Goal: Task Accomplishment & Management: Manage account settings

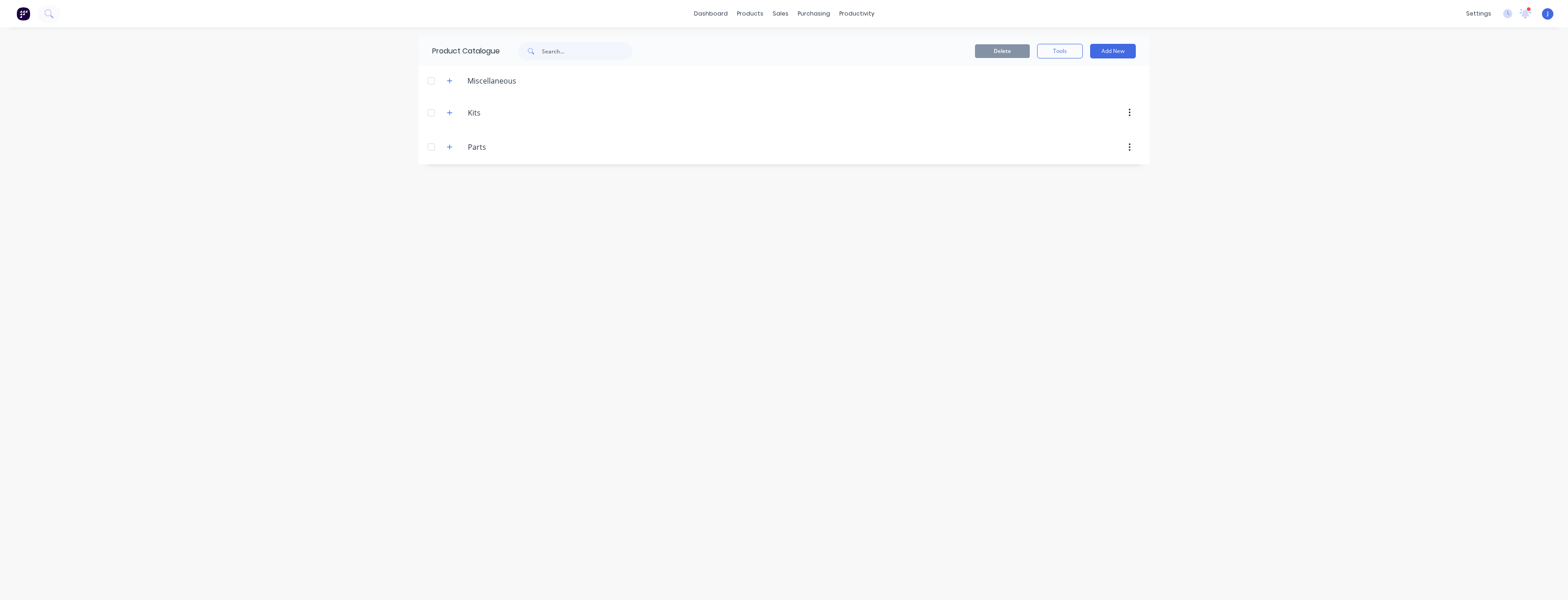
click at [1549, 15] on div "J Taylor Made Engineering Jarod Luke Power User Profile Sign out" at bounding box center [1547, 14] width 12 height 12
click at [1547, 13] on span "J" at bounding box center [1548, 14] width 2 height 8
click at [1548, 14] on span "J" at bounding box center [1548, 14] width 2 height 8
click at [1479, 97] on button "Profile" at bounding box center [1488, 96] width 121 height 18
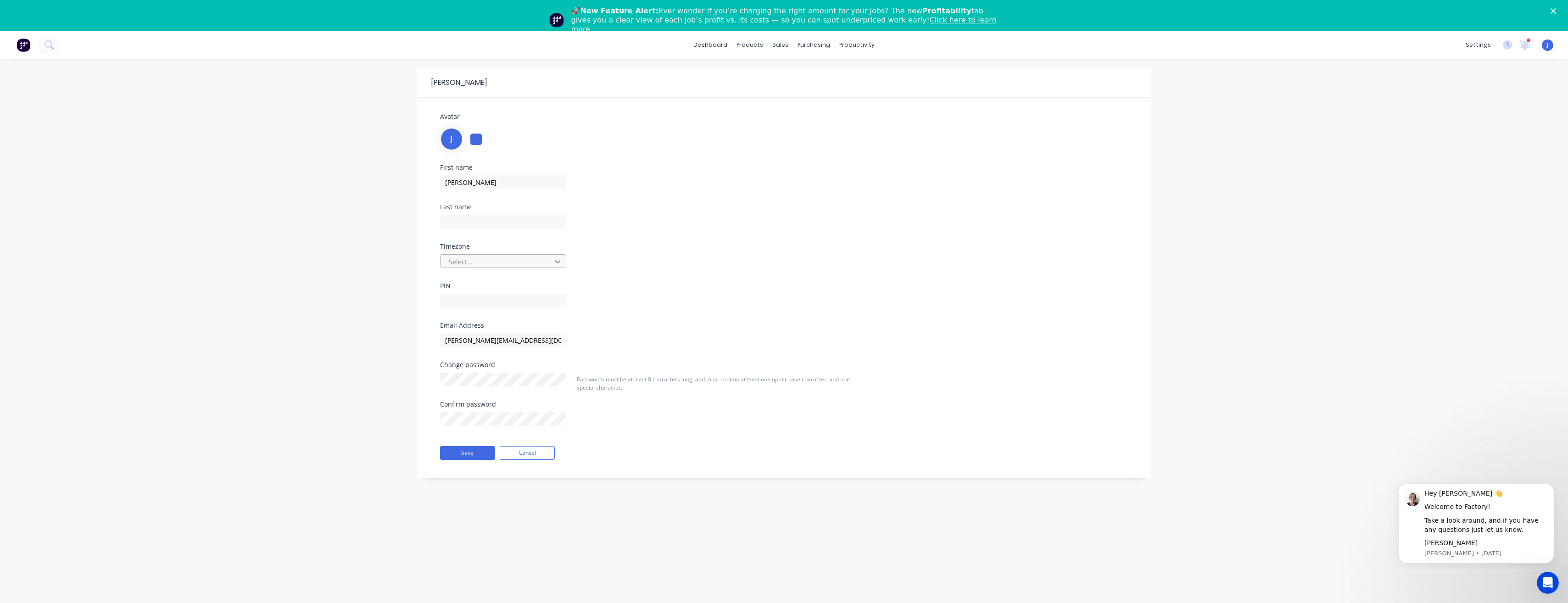
click at [555, 265] on icon at bounding box center [557, 261] width 9 height 9
click at [508, 299] on div "Australia/Brisbane" at bounding box center [503, 299] width 126 height 17
click at [468, 450] on button "Save" at bounding box center [468, 453] width 55 height 14
click at [709, 45] on link "dashboard" at bounding box center [710, 45] width 43 height 14
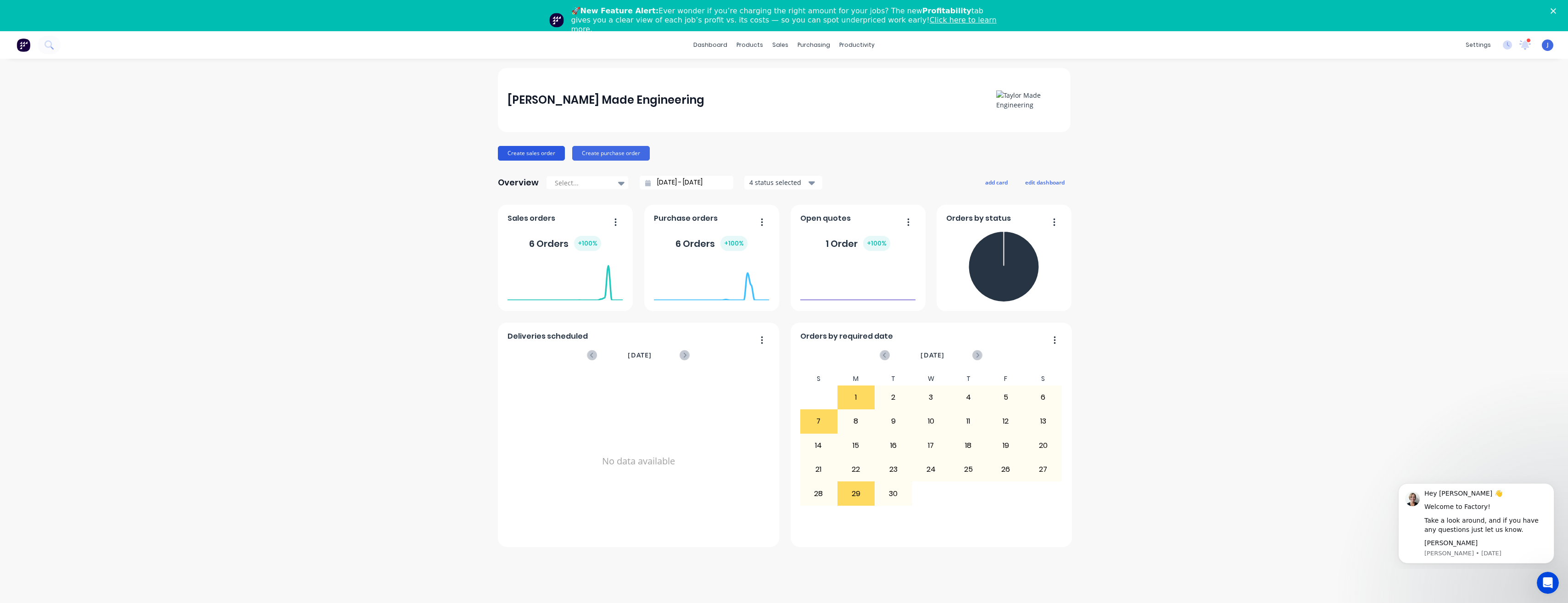
click at [535, 153] on button "Create sales order" at bounding box center [531, 153] width 67 height 14
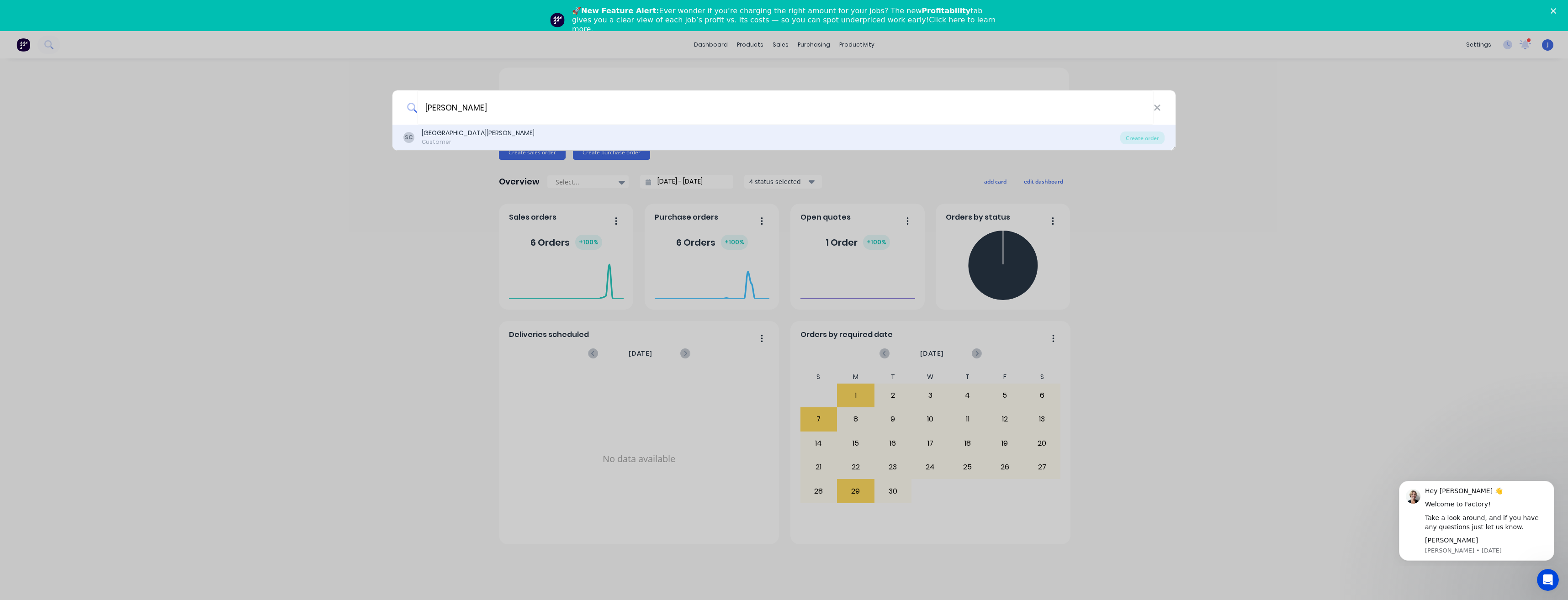
type input "Campbell"
click at [474, 137] on div "St George Machinery Centre" at bounding box center [478, 133] width 113 height 10
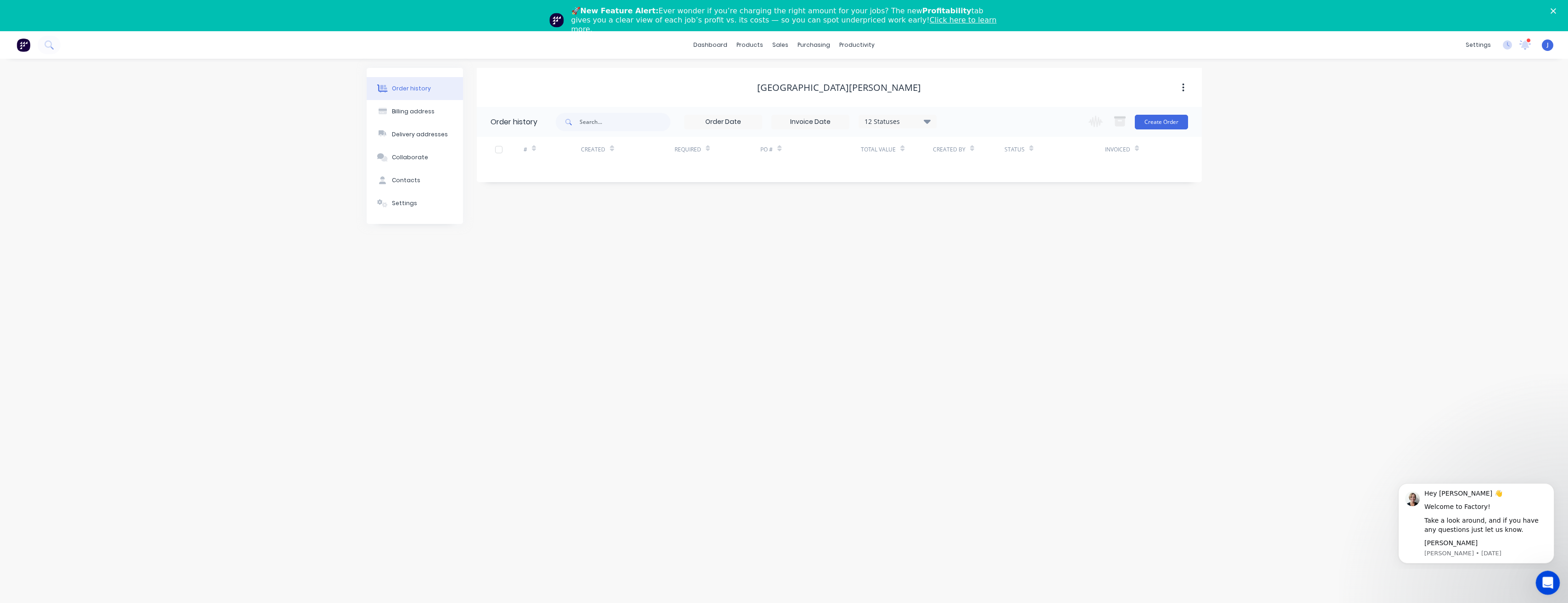
click at [1552, 581] on icon "Open Intercom Messenger" at bounding box center [1547, 582] width 15 height 15
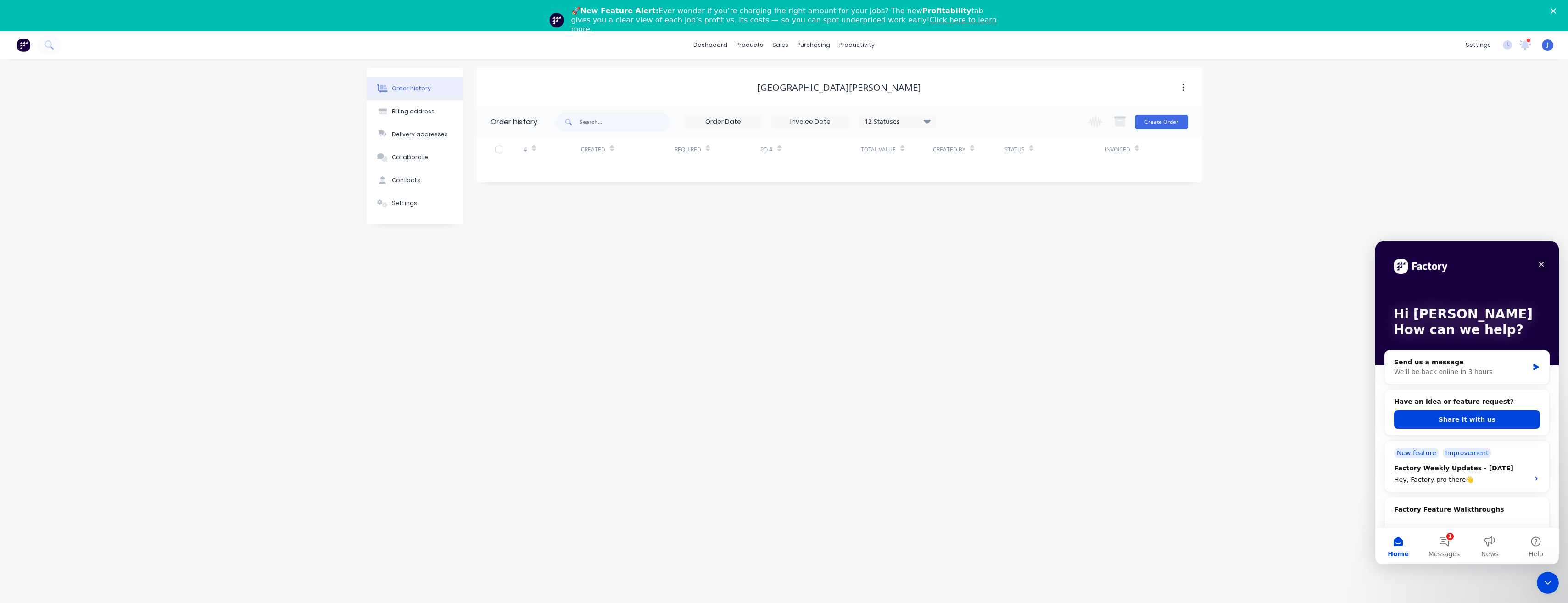
click at [1544, 266] on icon "Close" at bounding box center [1541, 264] width 5 height 5
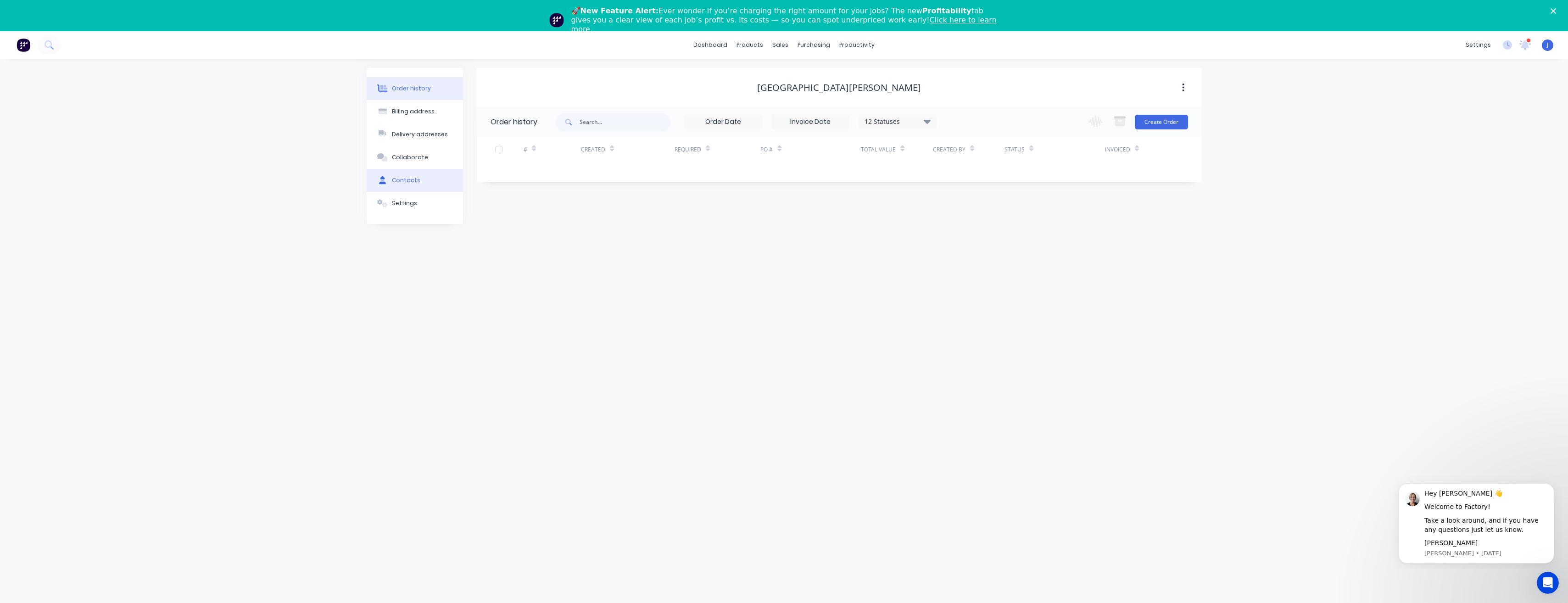
click at [406, 178] on div "Contacts" at bounding box center [406, 181] width 28 height 8
click at [486, 155] on icon "button" at bounding box center [487, 153] width 5 height 6
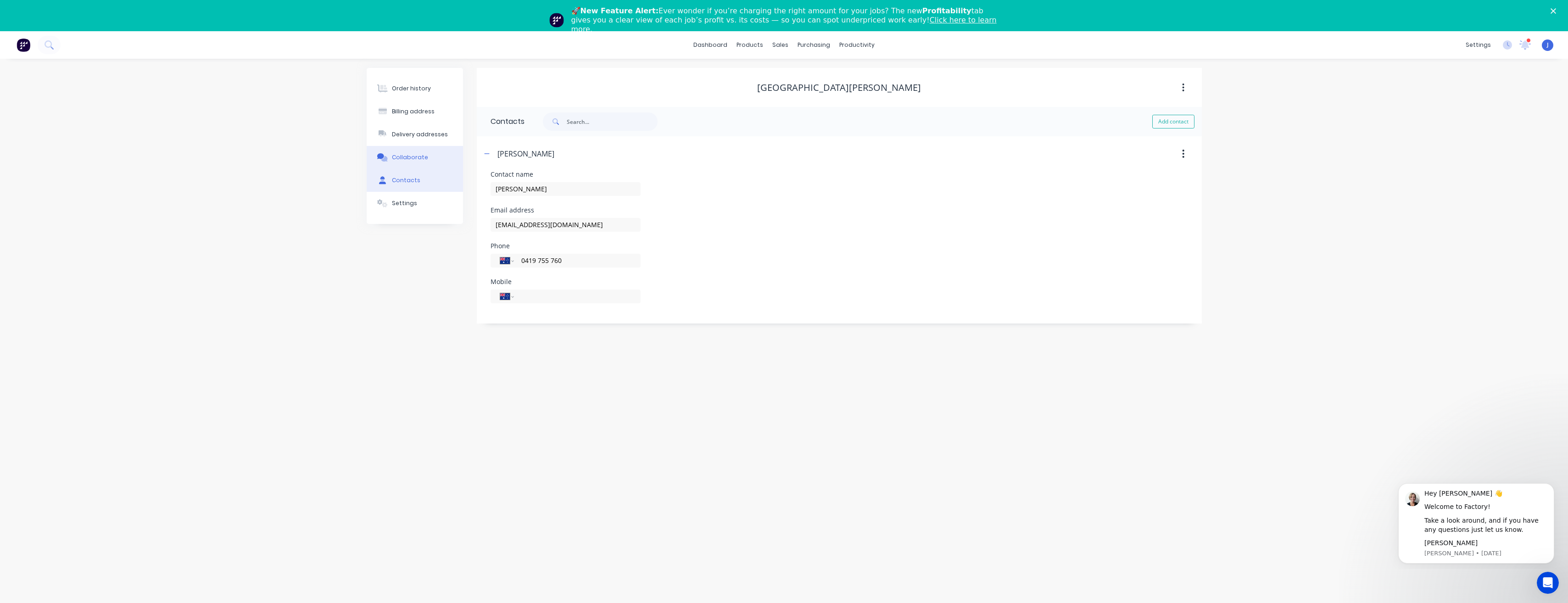
click at [410, 156] on div "Collaborate" at bounding box center [410, 157] width 36 height 8
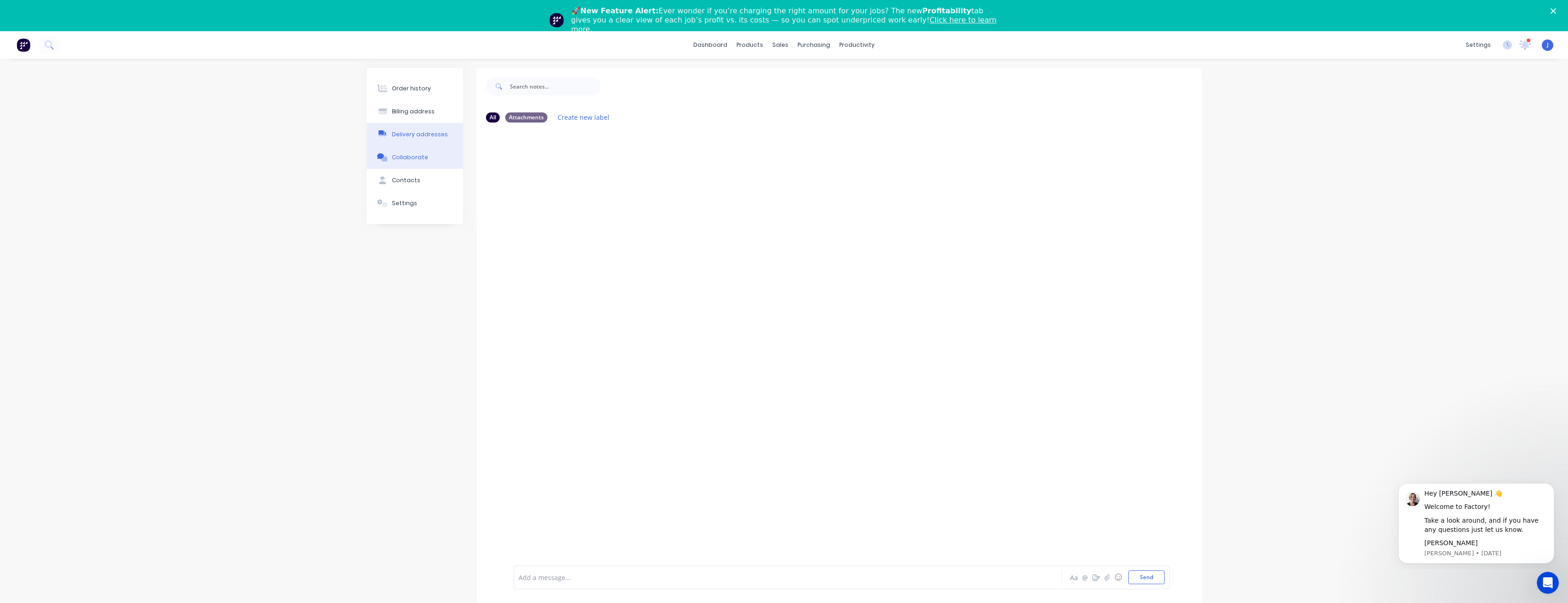
click at [410, 135] on div "Delivery addresses" at bounding box center [420, 135] width 56 height 8
click at [808, 46] on div "purchasing" at bounding box center [814, 45] width 42 height 14
click at [779, 45] on div "sales" at bounding box center [780, 45] width 25 height 14
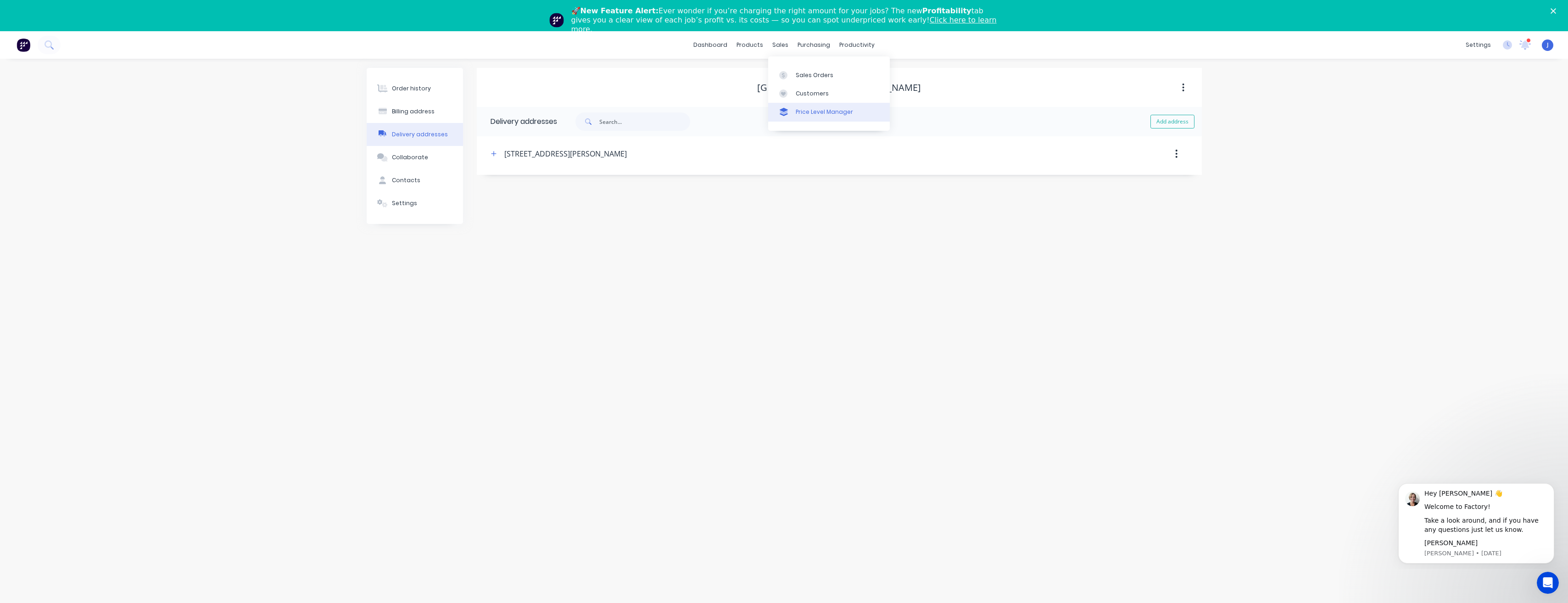
click at [811, 114] on div "Price Level Manager" at bounding box center [825, 112] width 58 height 8
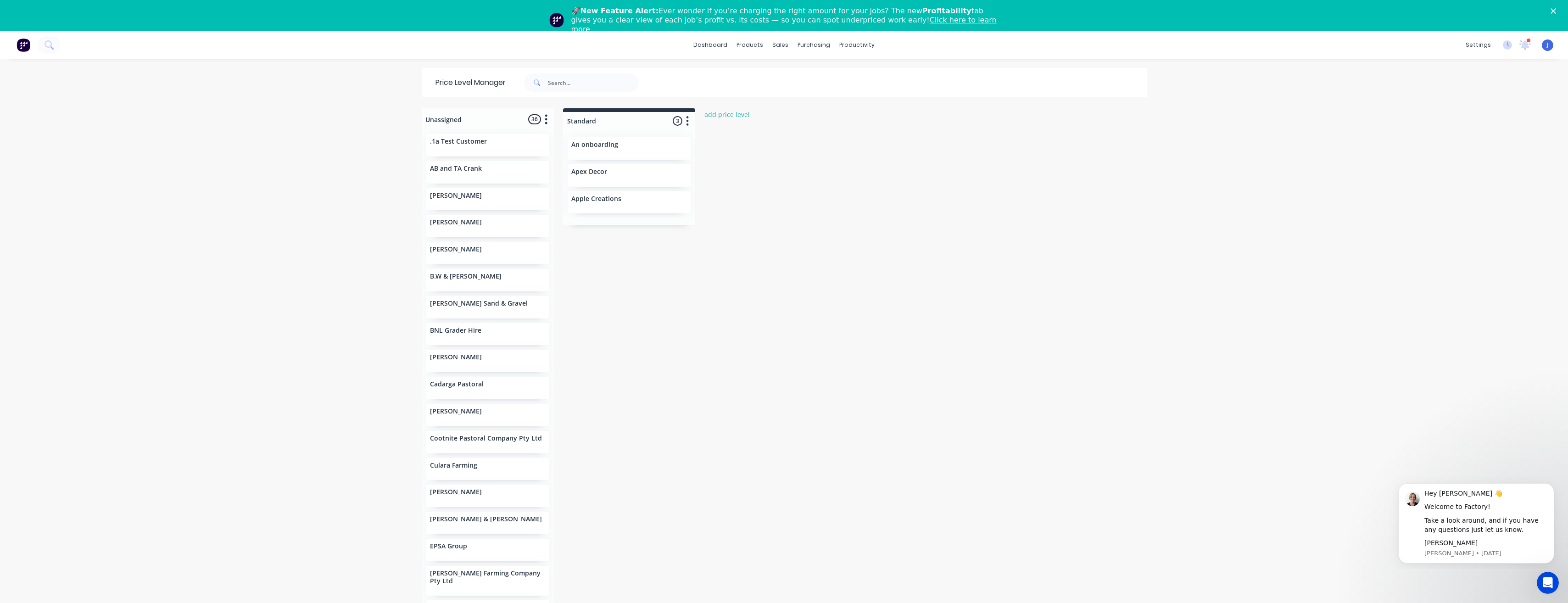
drag, startPoint x: 757, startPoint y: 177, endPoint x: 765, endPoint y: 135, distance: 42.8
click at [757, 177] on div "Unassigned 36 Move all customers Standard .1a Test Customer AB and TA Crank Ali…" at bounding box center [785, 371] width 735 height 525
click at [844, 45] on div "productivity" at bounding box center [857, 45] width 45 height 14
drag, startPoint x: 844, startPoint y: 45, endPoint x: 868, endPoint y: 91, distance: 51.9
click at [868, 91] on div "Planner" at bounding box center [866, 93] width 21 height 8
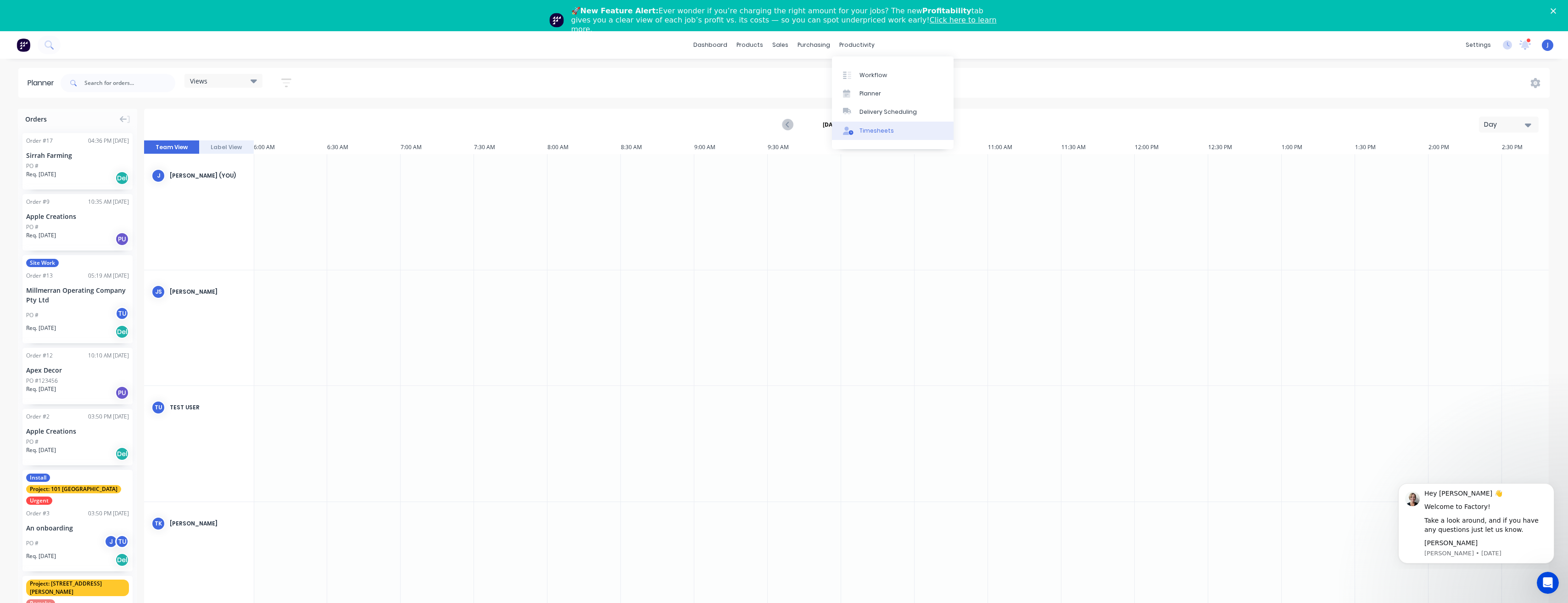
click at [876, 133] on div "Timesheets" at bounding box center [877, 131] width 34 height 8
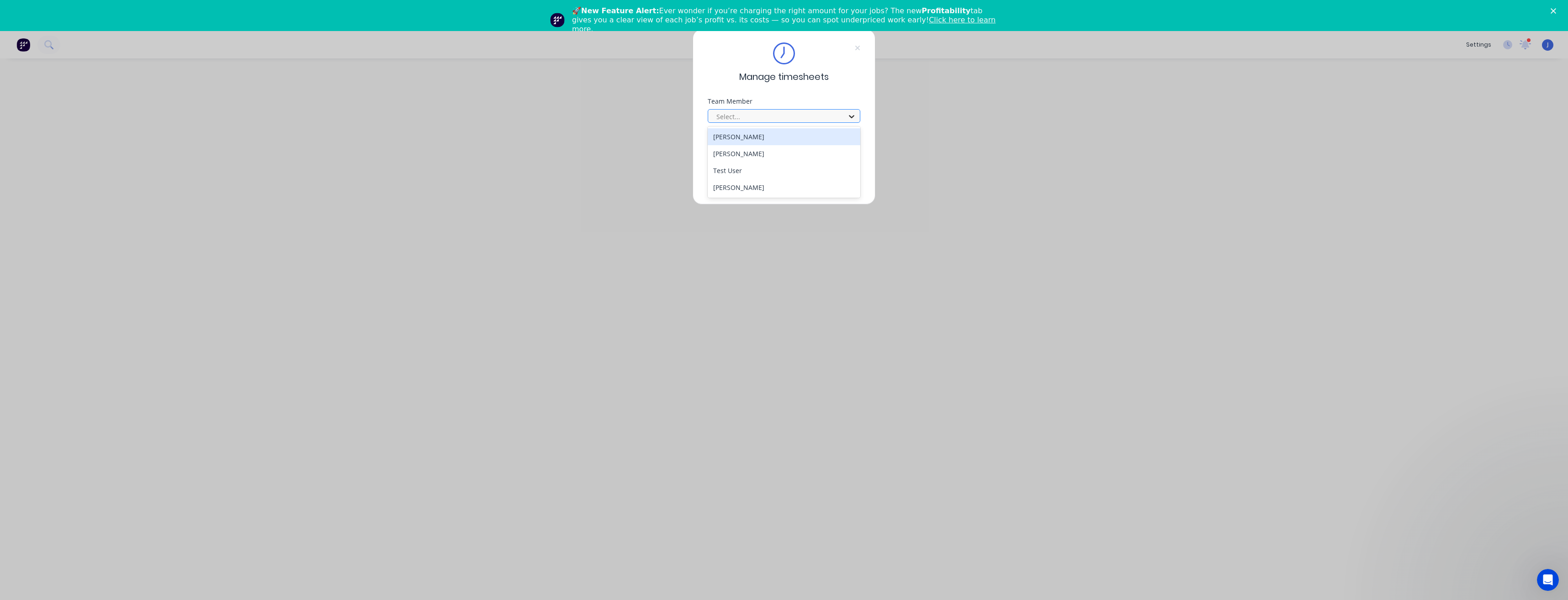
click at [851, 115] on icon at bounding box center [851, 116] width 9 height 9
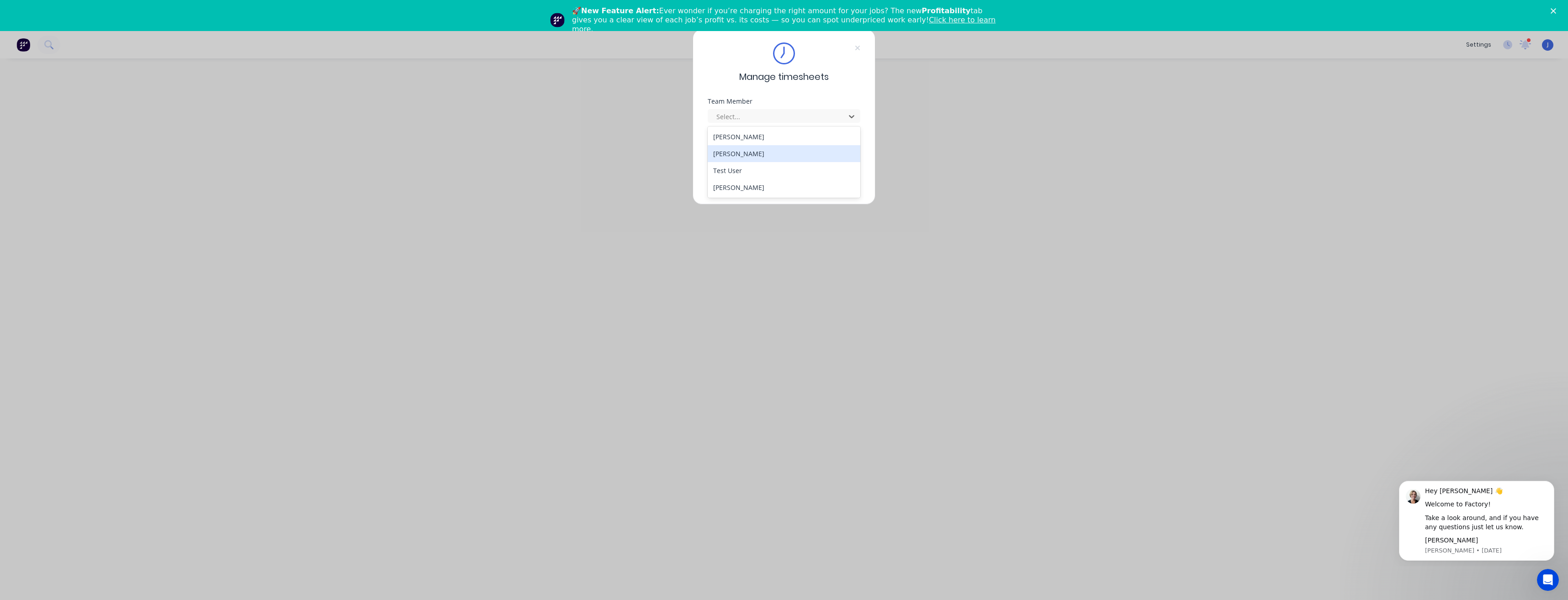
click at [776, 158] on div "[PERSON_NAME]" at bounding box center [784, 154] width 152 height 17
click at [759, 186] on button "Continue" at bounding box center [755, 184] width 51 height 14
click at [740, 154] on input at bounding box center [784, 155] width 152 height 14
type input "1894"
click at [771, 189] on button "Continue" at bounding box center [755, 191] width 51 height 14
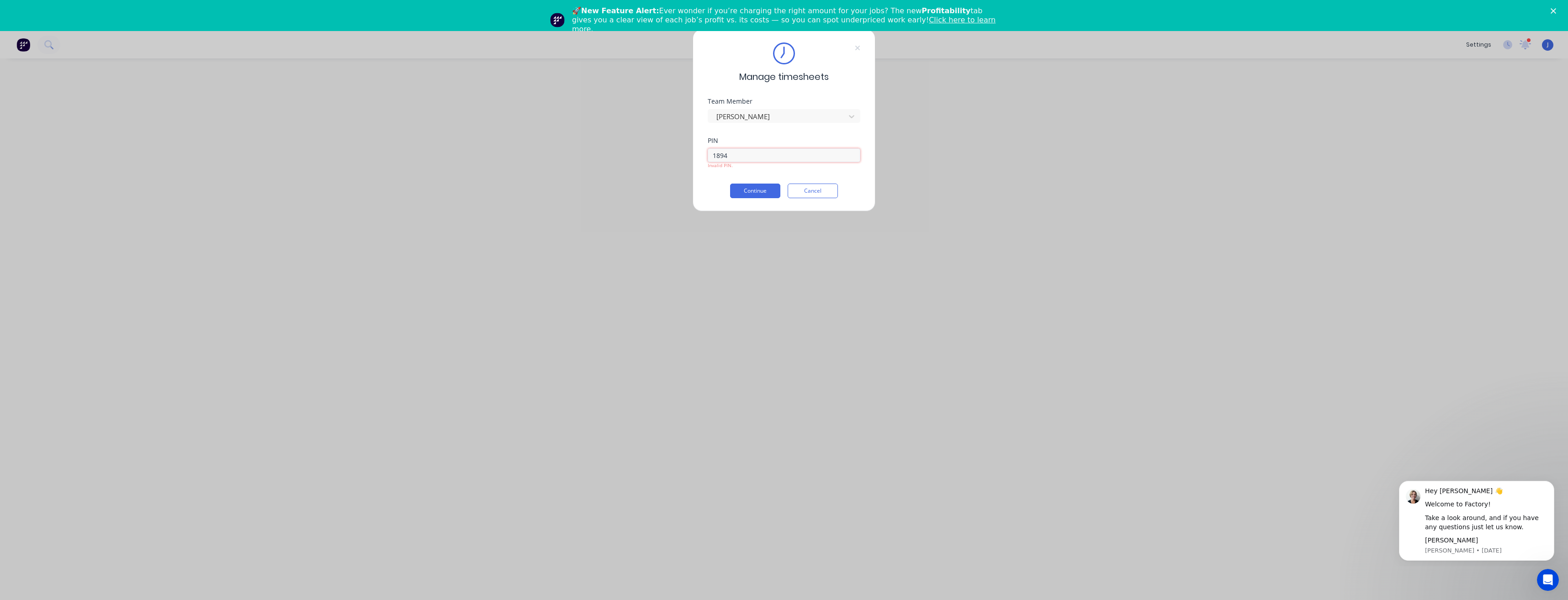
drag, startPoint x: 729, startPoint y: 161, endPoint x: 687, endPoint y: 162, distance: 42.0
click at [688, 162] on div "Manage timesheets Team Member Jarod Luke PIN 1894 Invalid PIN. Continue Cancel" at bounding box center [784, 300] width 1568 height 600
type input "1"
click at [738, 156] on input at bounding box center [784, 155] width 152 height 14
type input "8485"
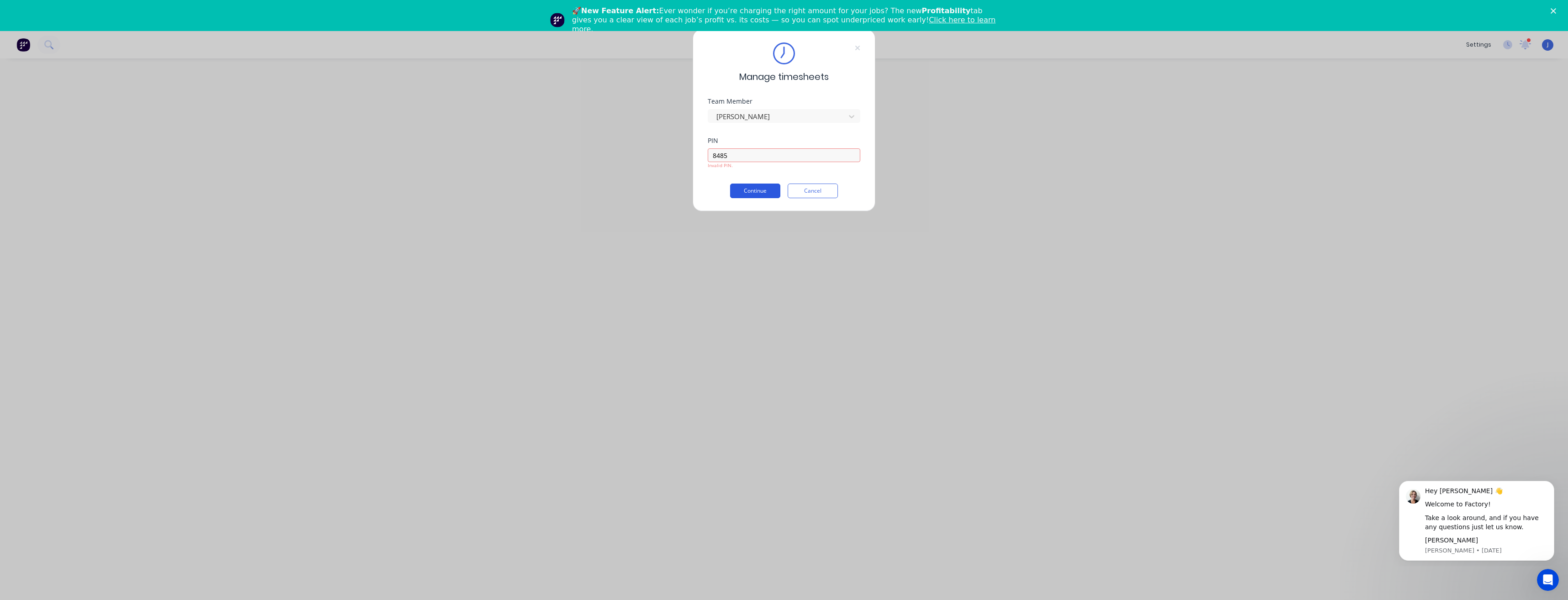
click at [752, 188] on button "Continue" at bounding box center [755, 191] width 51 height 14
click at [813, 193] on button "Cancel" at bounding box center [813, 191] width 51 height 14
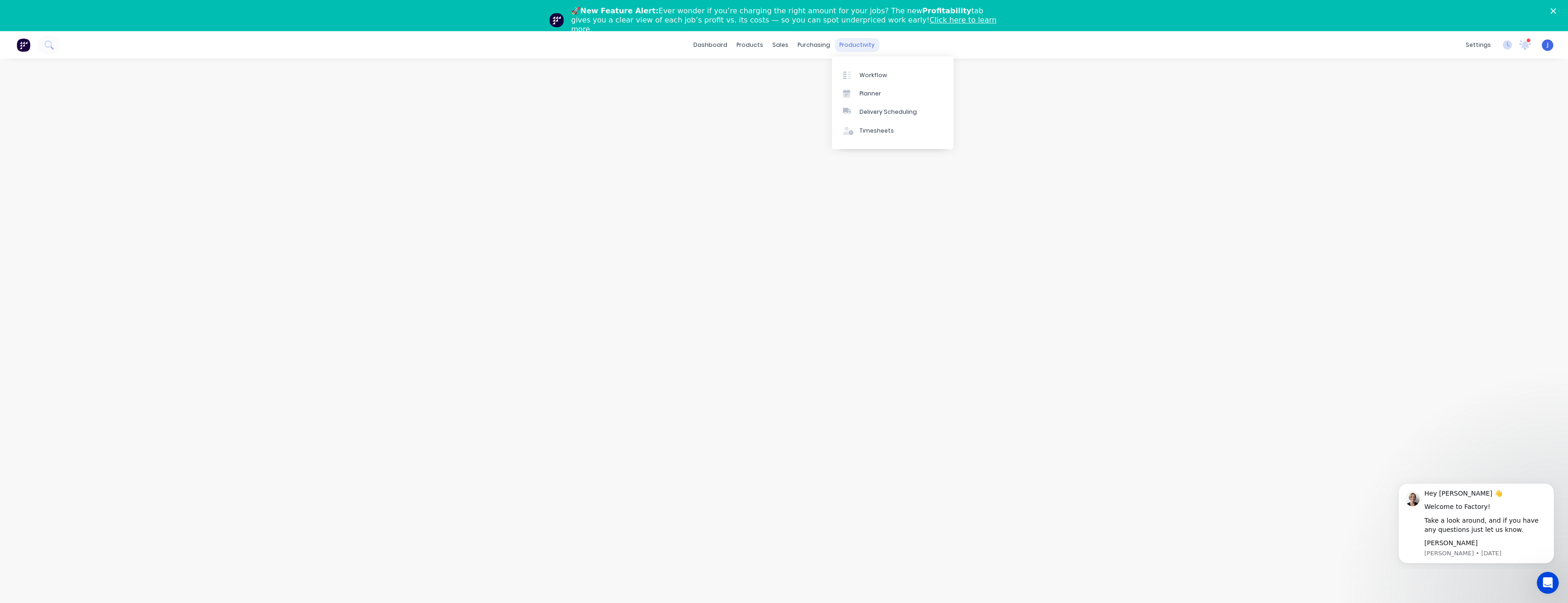
click at [862, 41] on div "productivity" at bounding box center [857, 45] width 45 height 14
click at [878, 128] on div "Timesheets" at bounding box center [877, 131] width 34 height 8
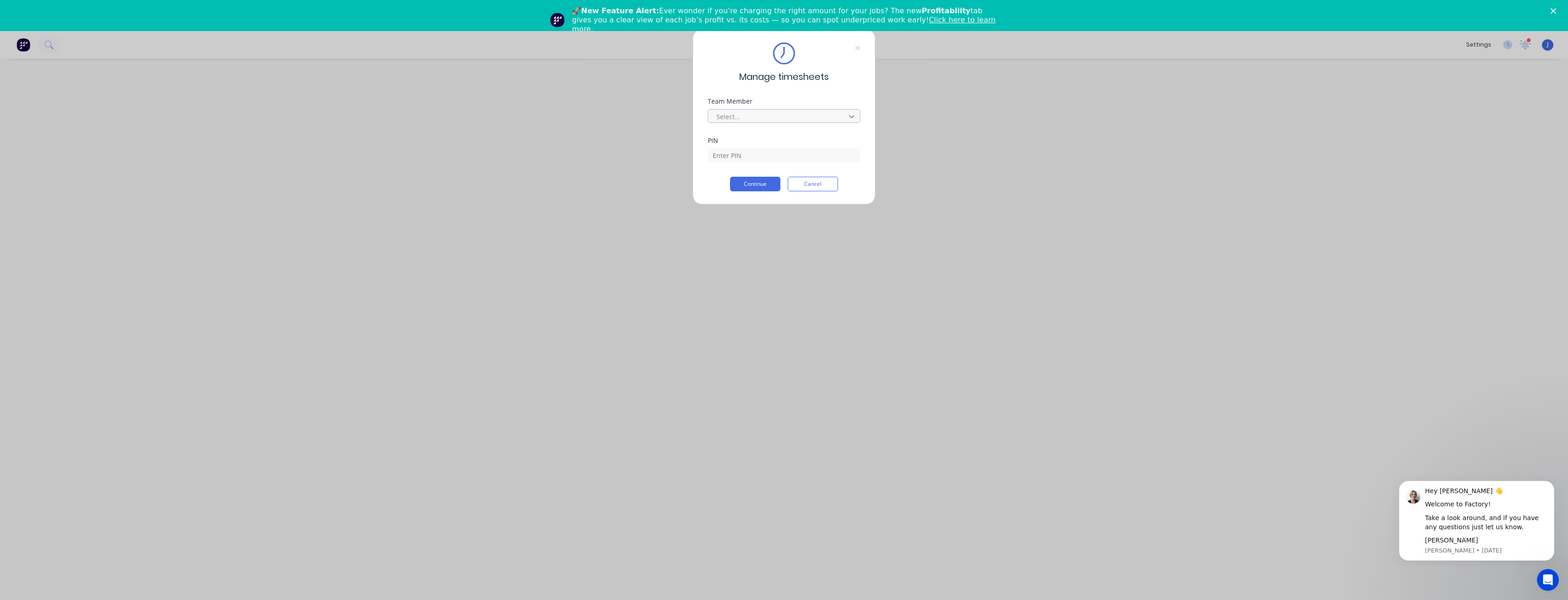
click at [850, 115] on icon at bounding box center [851, 116] width 9 height 9
click at [771, 156] on div "[PERSON_NAME]" at bounding box center [784, 154] width 152 height 17
click at [763, 187] on button "Continue" at bounding box center [755, 184] width 51 height 14
click at [863, 51] on div "Manage timesheets Team Member Jarod Luke PIN Required. Continue Cancel" at bounding box center [784, 120] width 183 height 182
click at [857, 51] on icon at bounding box center [858, 48] width 5 height 8
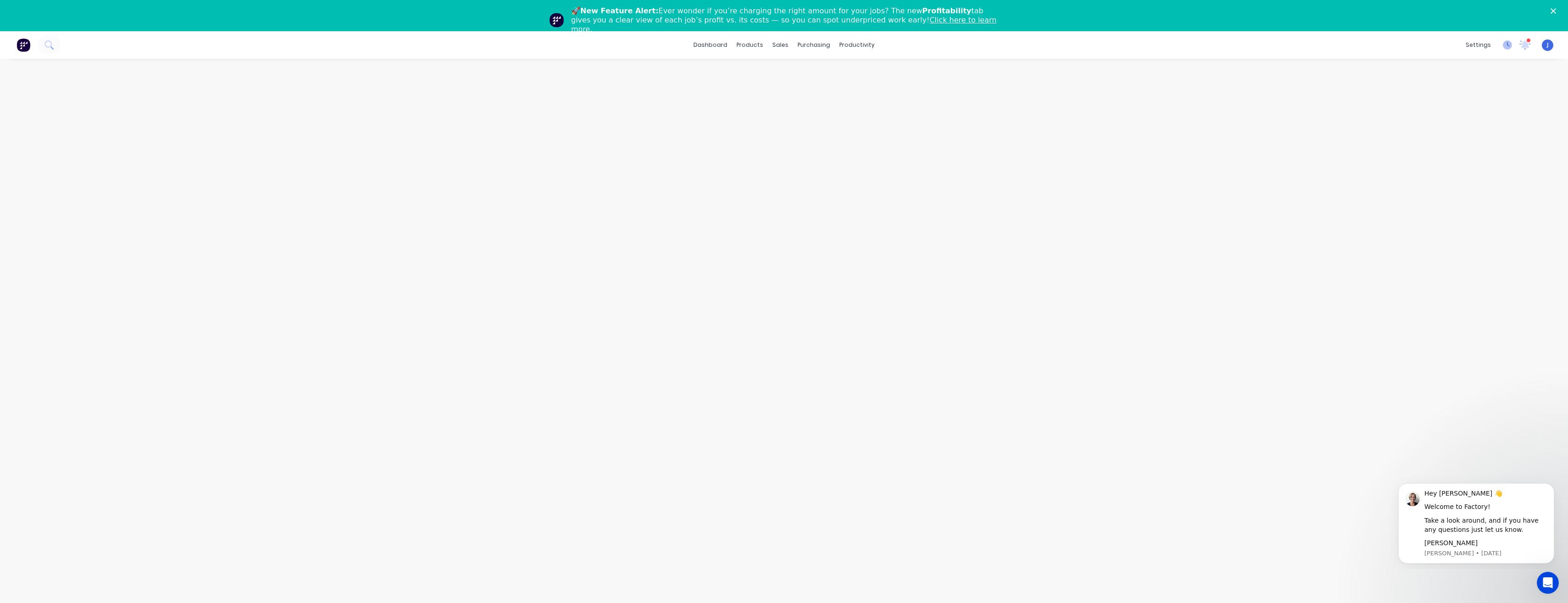
click at [1512, 47] on icon at bounding box center [1507, 45] width 9 height 9
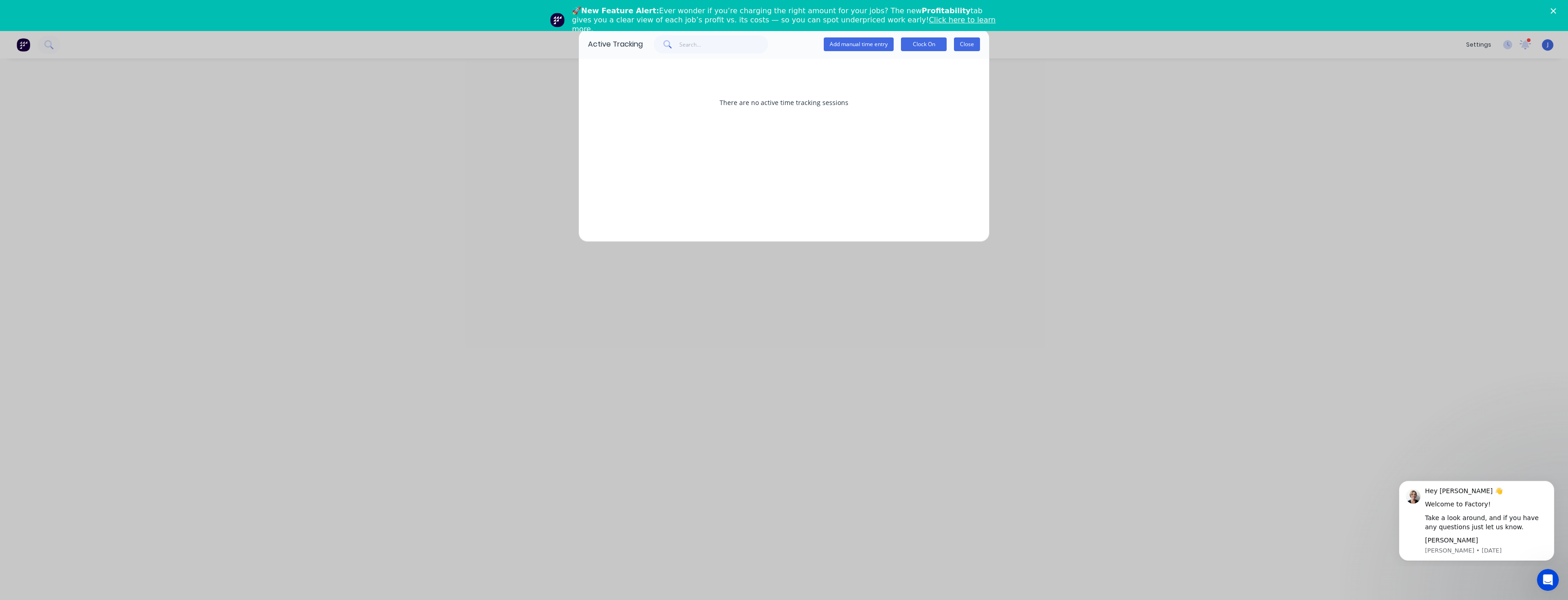
click at [960, 43] on button "Close" at bounding box center [967, 44] width 26 height 14
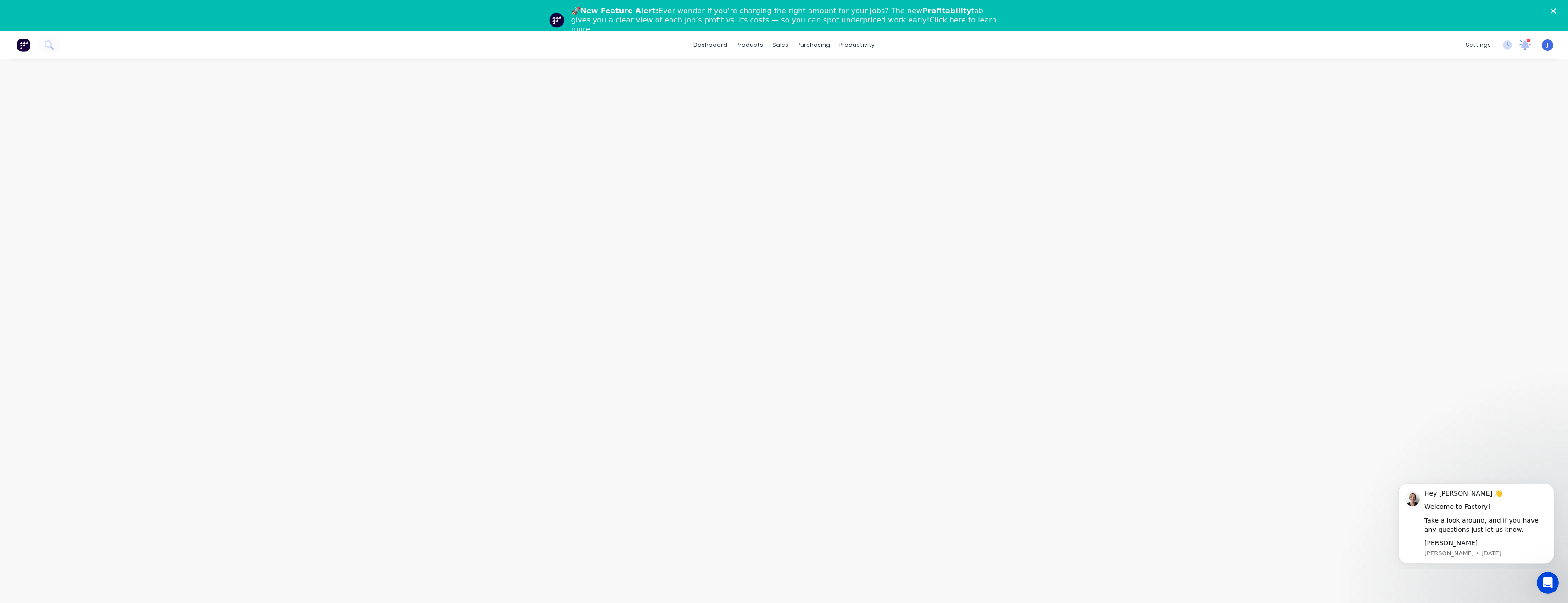
click at [1527, 43] on icon at bounding box center [1525, 43] width 9 height 9
click at [1552, 44] on div "J Taylor Made Engineering Jarod Luke Power User Profile Sign out" at bounding box center [1547, 45] width 12 height 12
click at [1547, 47] on span "J" at bounding box center [1548, 45] width 2 height 8
click at [1494, 95] on div "Power User" at bounding box center [1488, 96] width 32 height 8
click at [1478, 95] on div "Power User" at bounding box center [1488, 96] width 32 height 8
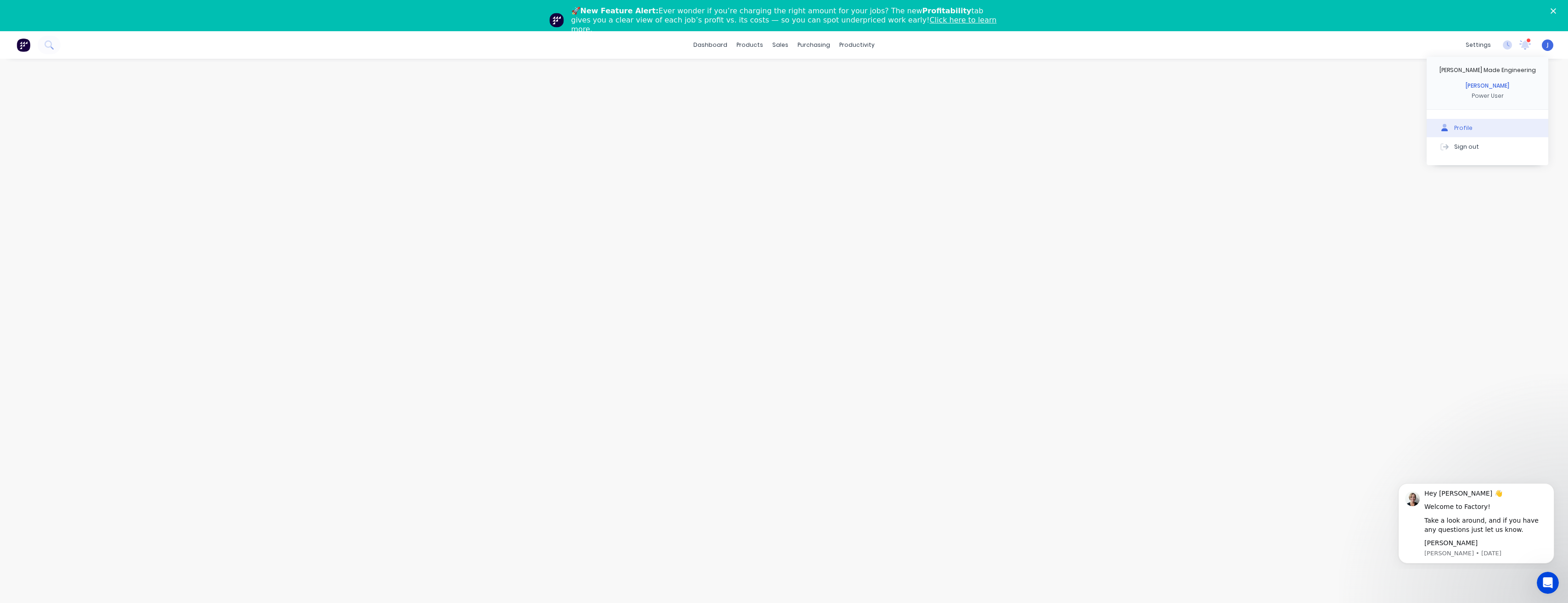
click at [1459, 126] on div "Profile" at bounding box center [1464, 128] width 19 height 8
click at [461, 306] on input "text" at bounding box center [503, 301] width 126 height 14
type input "1894"
click at [458, 455] on button "Save" at bounding box center [468, 453] width 55 height 14
click at [875, 130] on div "Timesheets" at bounding box center [877, 131] width 34 height 8
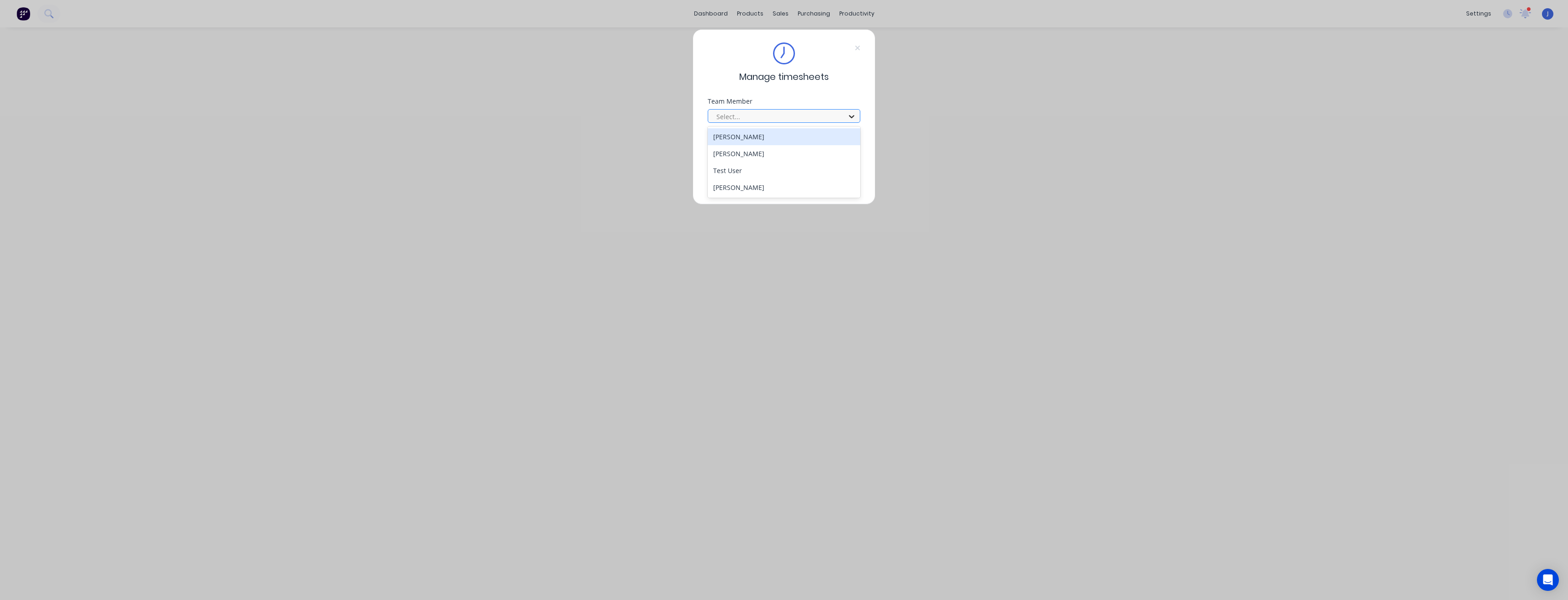
click at [846, 119] on div at bounding box center [852, 116] width 16 height 14
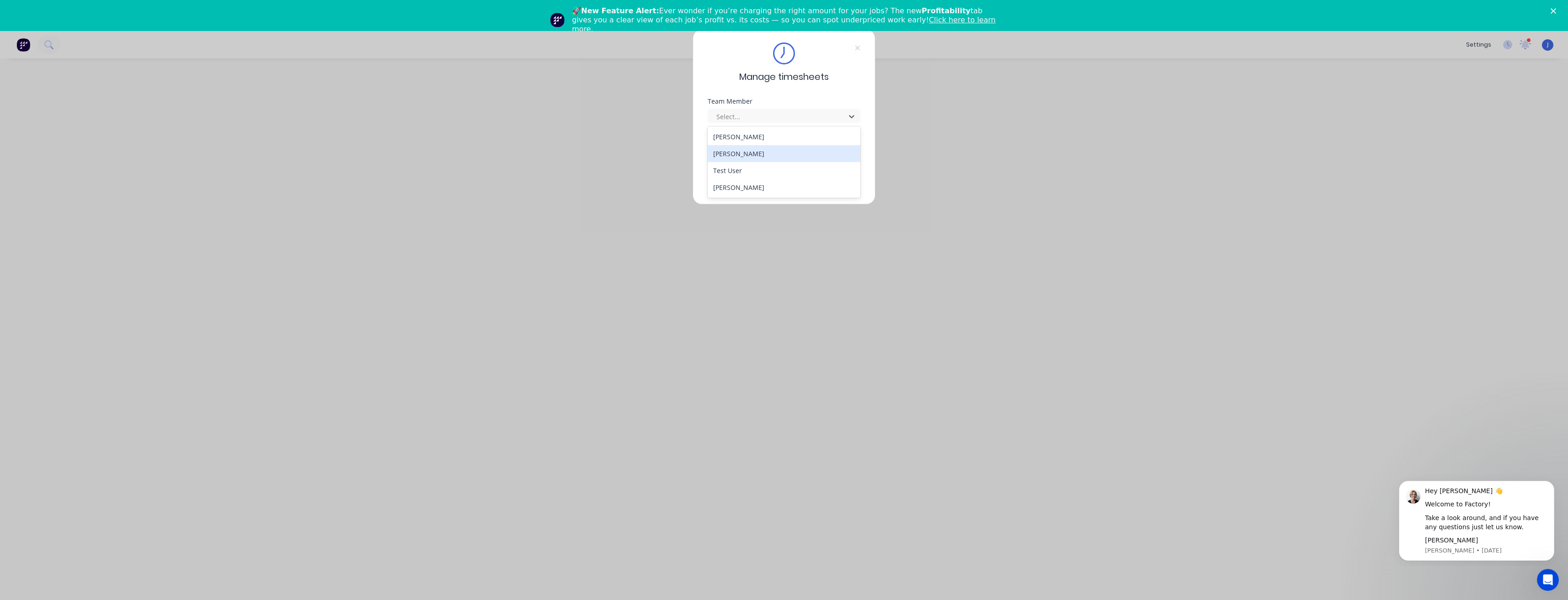
click at [781, 156] on div "[PERSON_NAME]" at bounding box center [784, 154] width 152 height 17
click at [752, 154] on input at bounding box center [784, 155] width 152 height 14
type input "1894"
click at [766, 184] on button "Continue" at bounding box center [755, 184] width 51 height 14
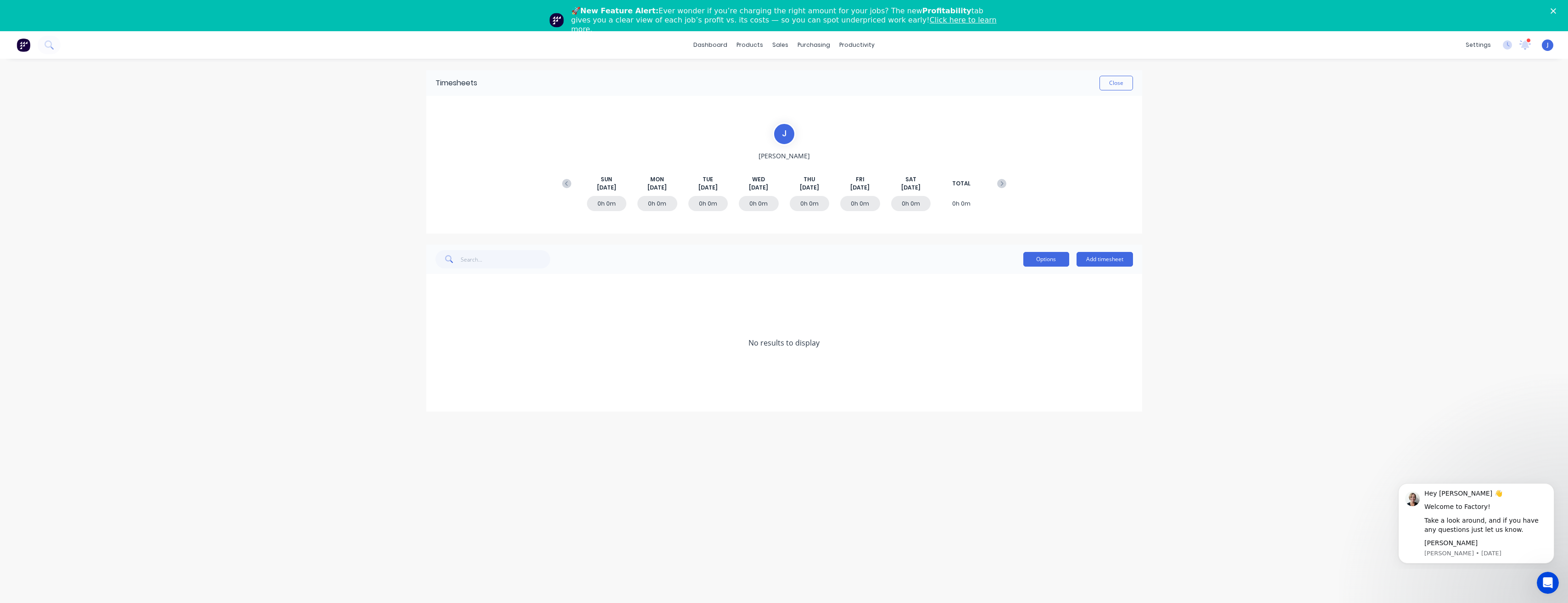
click at [1041, 255] on button "Options" at bounding box center [1046, 259] width 46 height 14
click at [1045, 262] on button "Options" at bounding box center [1046, 259] width 46 height 14
click at [1192, 387] on div "dashboard products sales purchasing productivity dashboard products Product Cat…" at bounding box center [784, 332] width 1568 height 603
